Goal: Find specific page/section: Find specific page/section

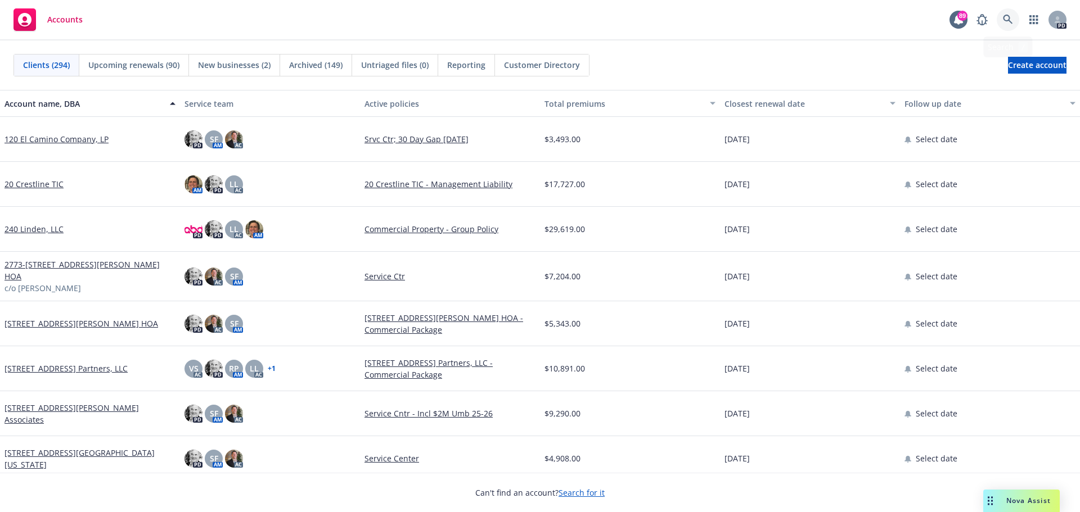
click at [1004, 16] on icon at bounding box center [1008, 20] width 10 height 10
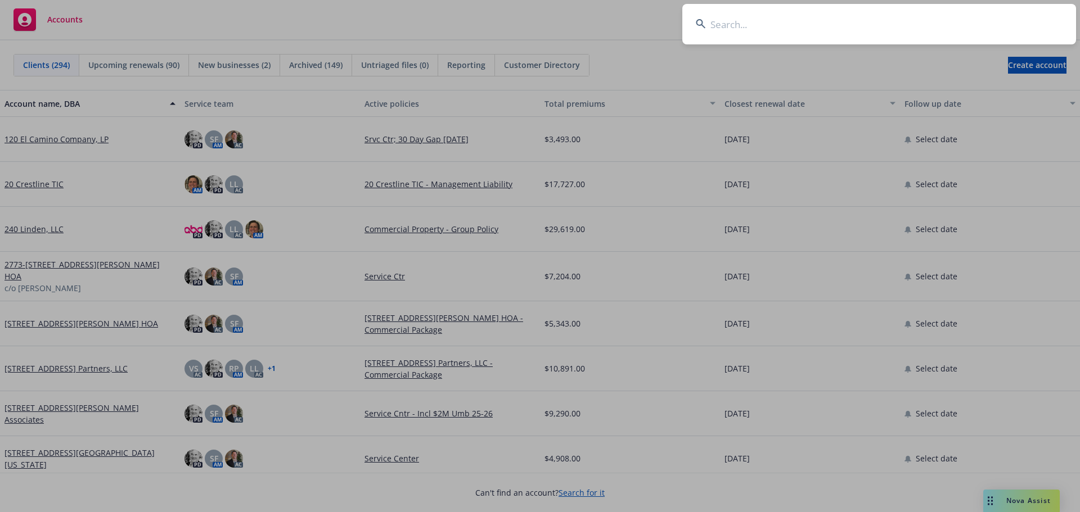
click at [715, 26] on input at bounding box center [879, 24] width 394 height 40
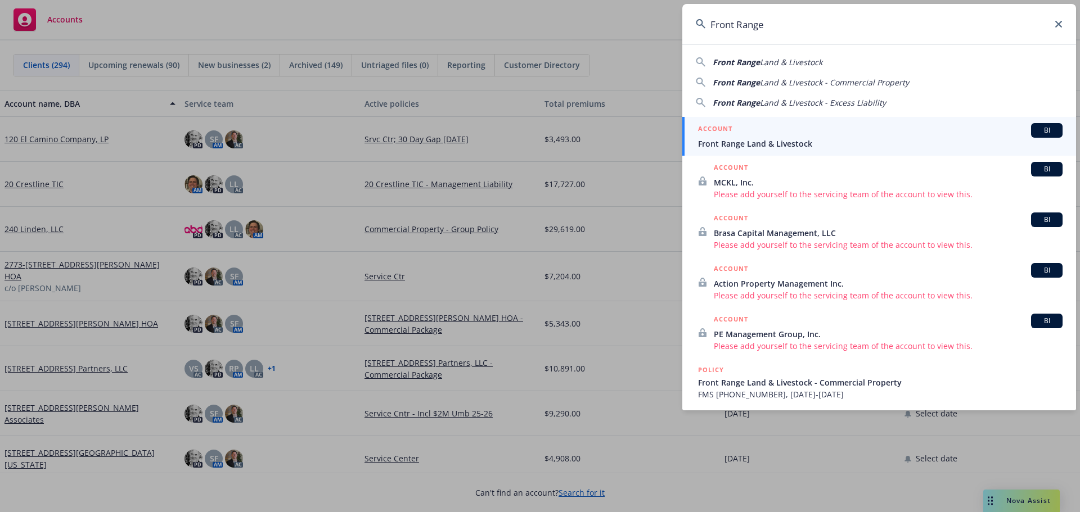
click at [778, 64] on span "Land & Livestock" at bounding box center [791, 62] width 62 height 11
type input "Front Range Land & Livestock"
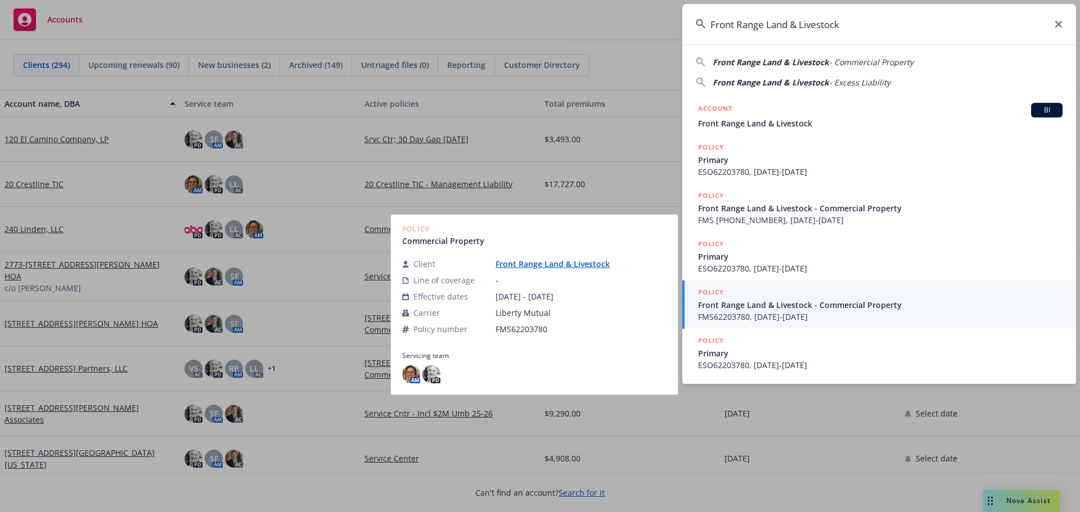
click at [765, 306] on span "Front Range Land & Livestock - Commercial Property" at bounding box center [880, 305] width 364 height 12
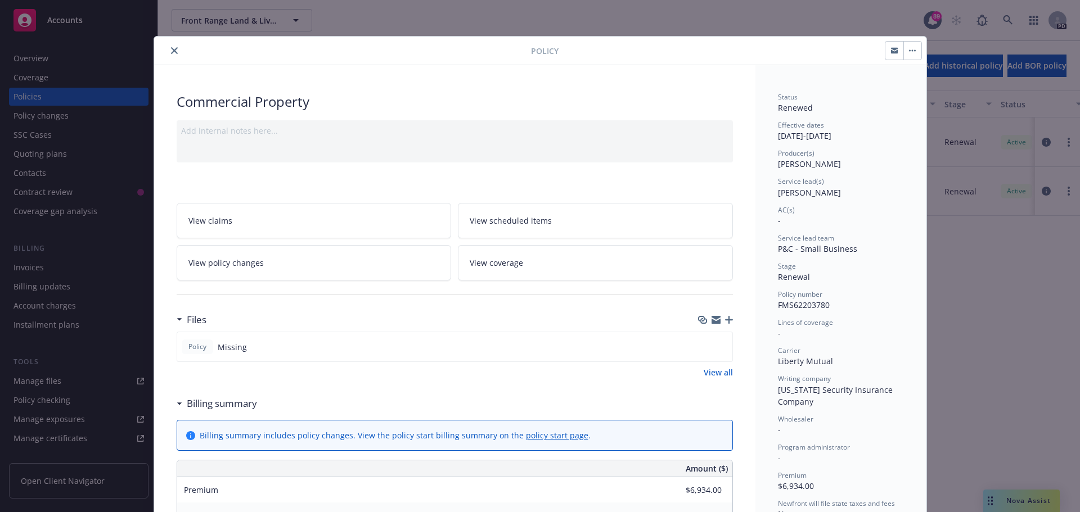
click at [26, 61] on div "Policy Commercial Property Add internal notes here... View claims View schedule…" at bounding box center [540, 256] width 1080 height 512
click at [20, 78] on div "Policy Commercial Property Add internal notes here... View claims View schedule…" at bounding box center [540, 256] width 1080 height 512
click at [171, 49] on icon "close" at bounding box center [174, 50] width 7 height 7
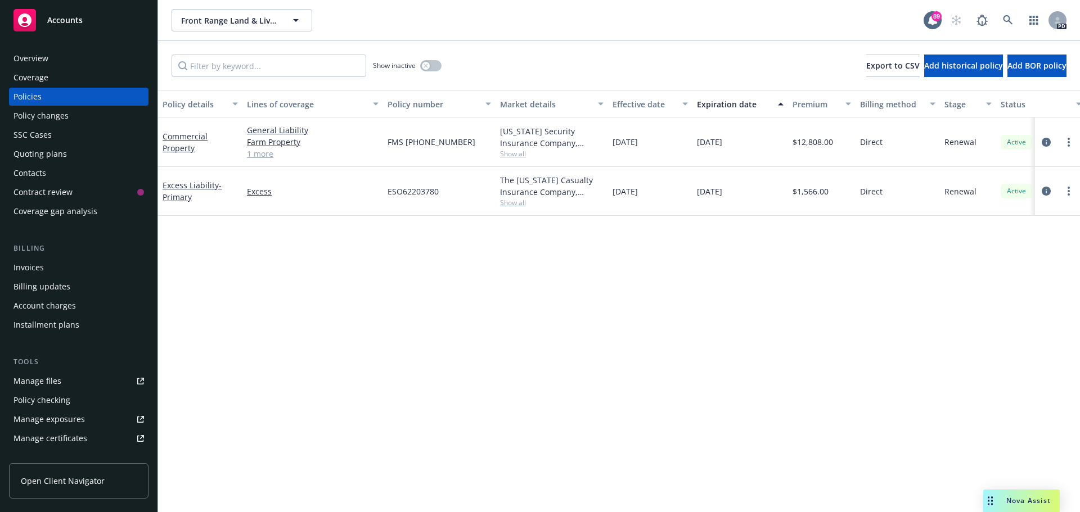
click at [39, 56] on div "Overview" at bounding box center [30, 58] width 35 height 18
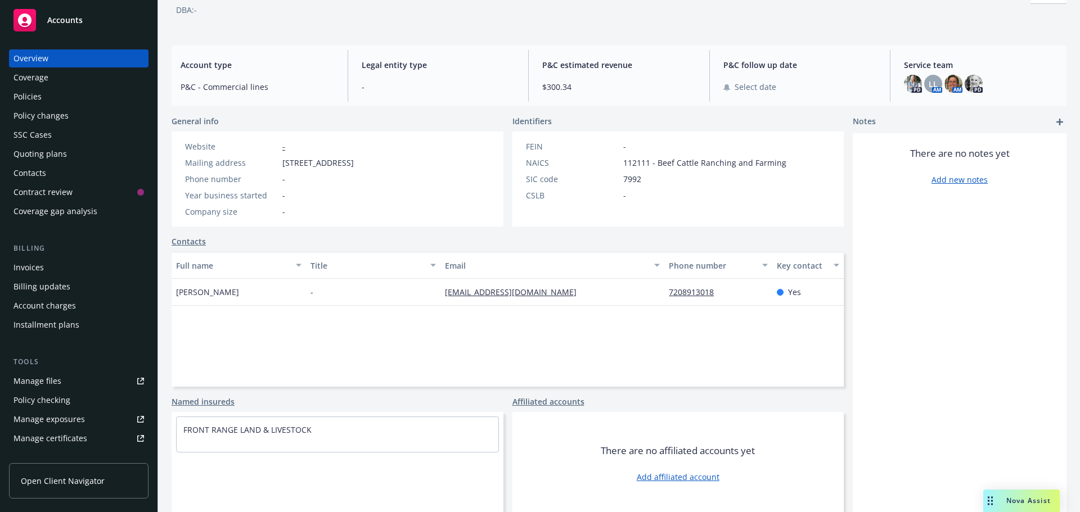
scroll to position [76, 0]
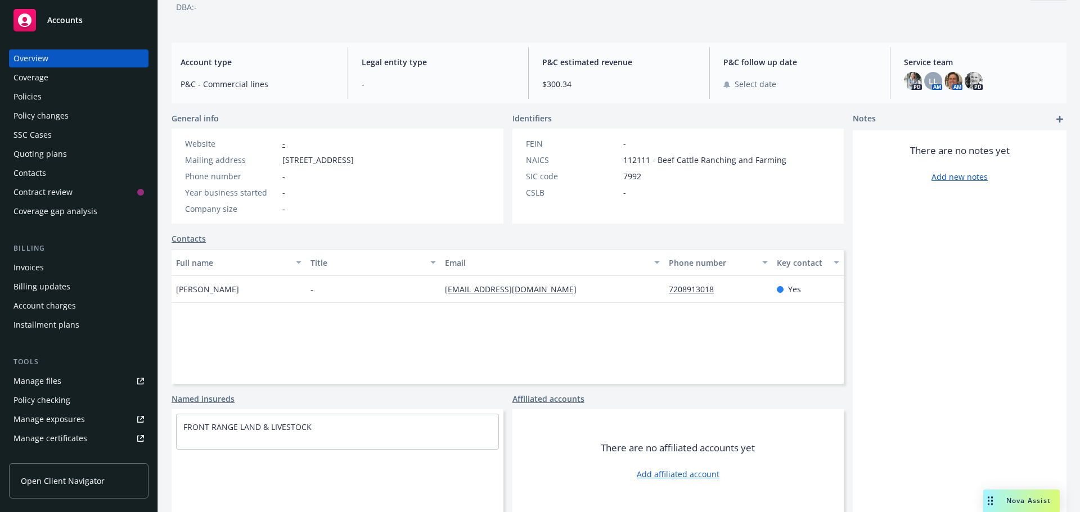
click at [39, 172] on div "Contacts" at bounding box center [29, 173] width 33 height 18
